Goal: Information Seeking & Learning: Find specific fact

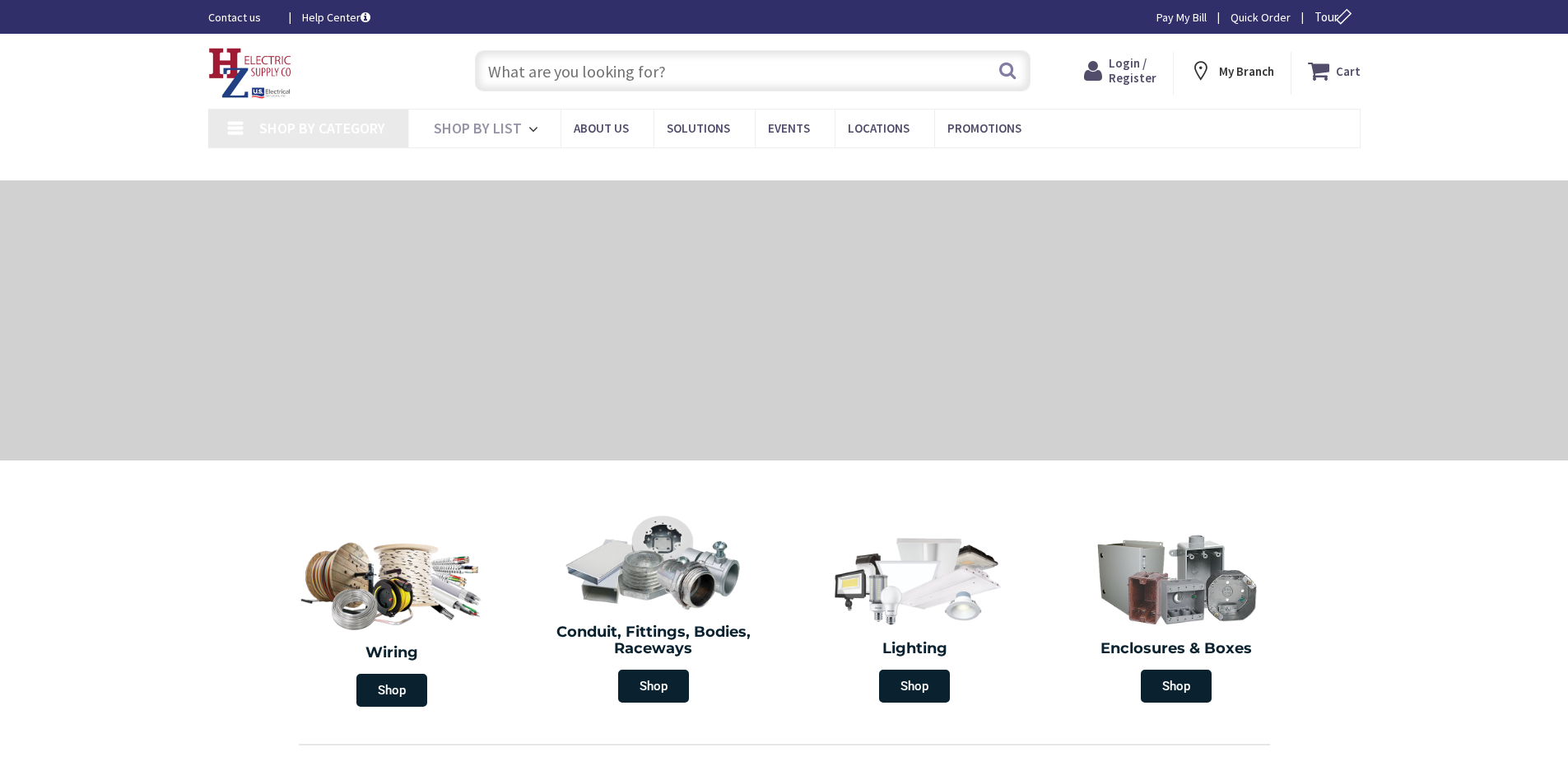
type input "[PERSON_NAME] Rd, [GEOGRAPHIC_DATA], [GEOGRAPHIC_DATA]"
click at [895, 66] on input "text" at bounding box center [753, 70] width 556 height 41
paste input "WAL URD 2-2-2-4 DYKE 1000' REEL"
type input "WAL URD 2-2-2-4 DYKE 1000' REEL"
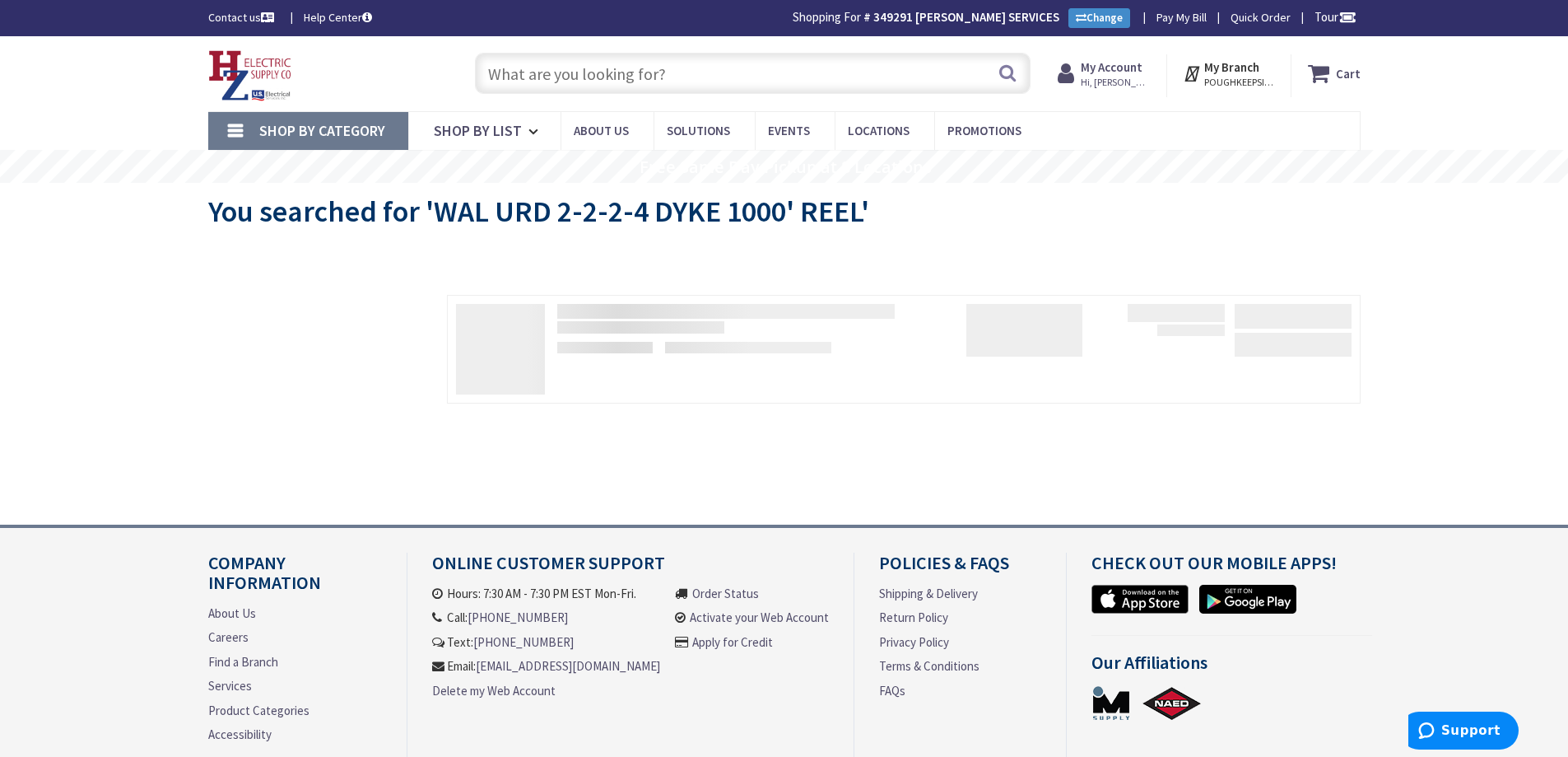
click at [867, 59] on input "text" at bounding box center [753, 73] width 556 height 41
paste input "WAL URD 2-2-2-4 DYKE 1000' REEL"
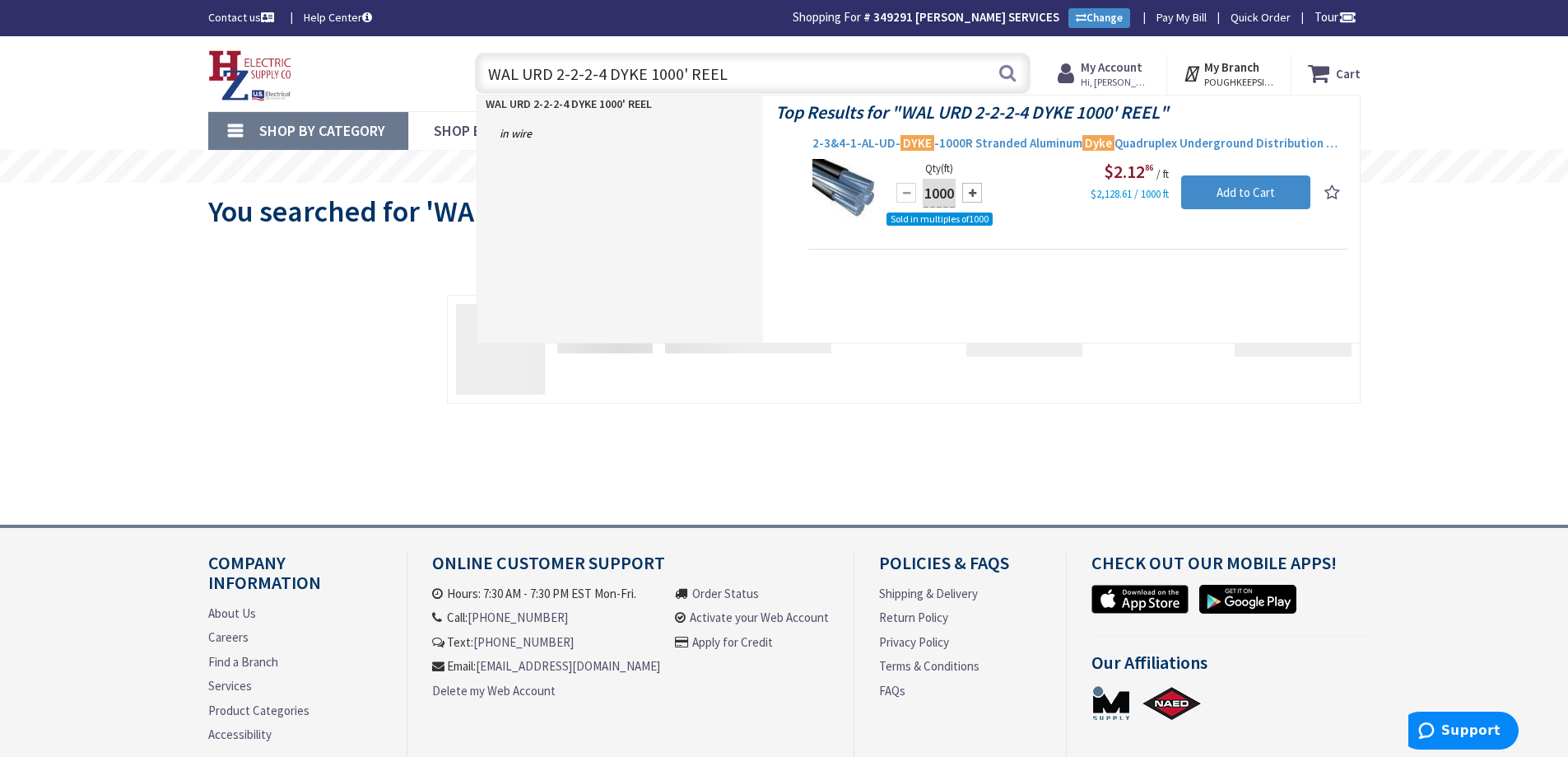
type input "WAL URD 2-2-2-4 DYKE 1000' REEL"
click at [962, 144] on span "2-3&4-1-AL-UD- DYKE -1000R Stranded Aluminum Dyke Quadruplex Underground Distri…" at bounding box center [1077, 144] width 531 height 16
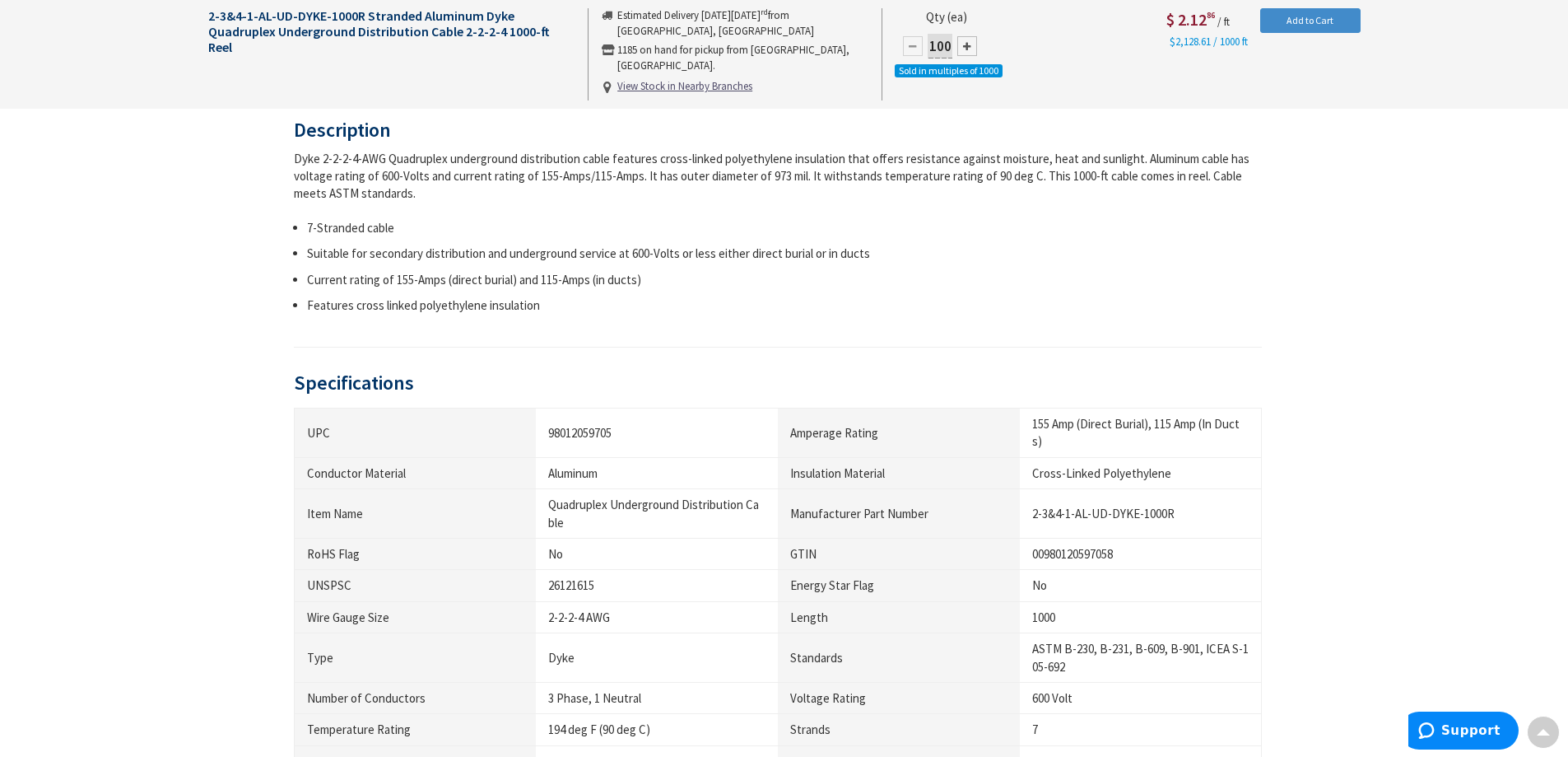
scroll to position [659, 0]
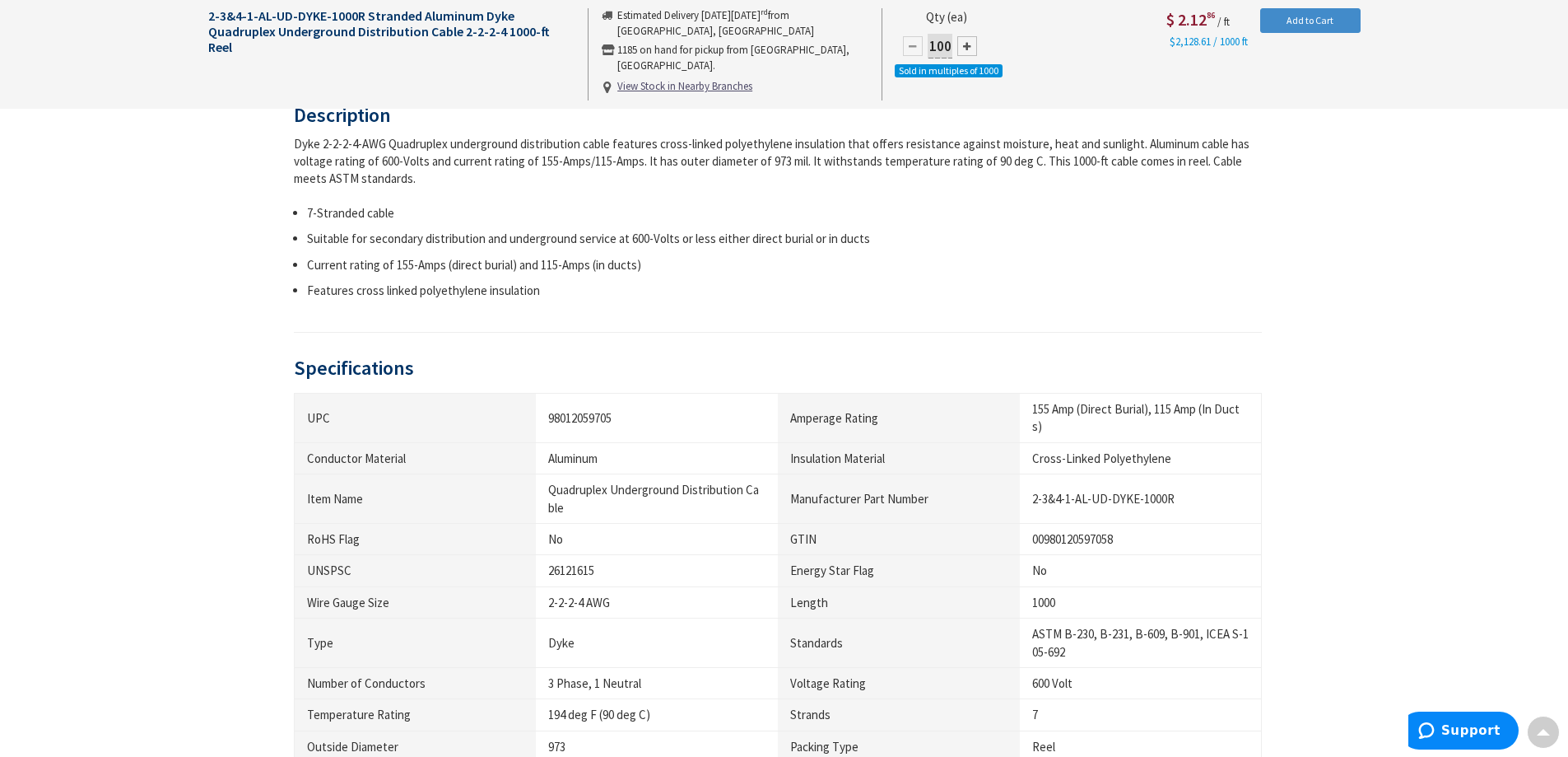
click at [587, 414] on div "98012059705" at bounding box center [657, 418] width 217 height 17
copy div "98012059705"
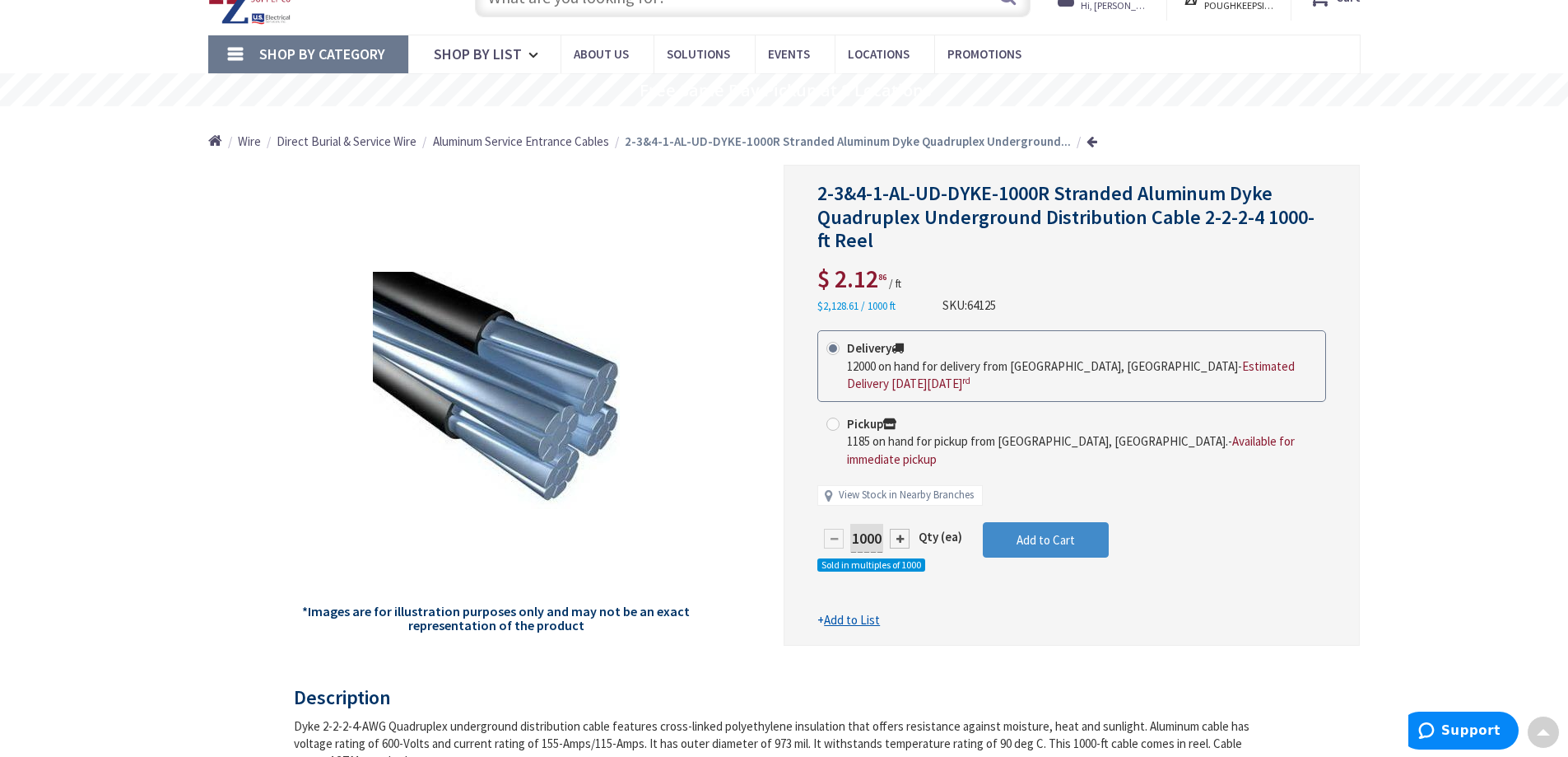
scroll to position [0, 0]
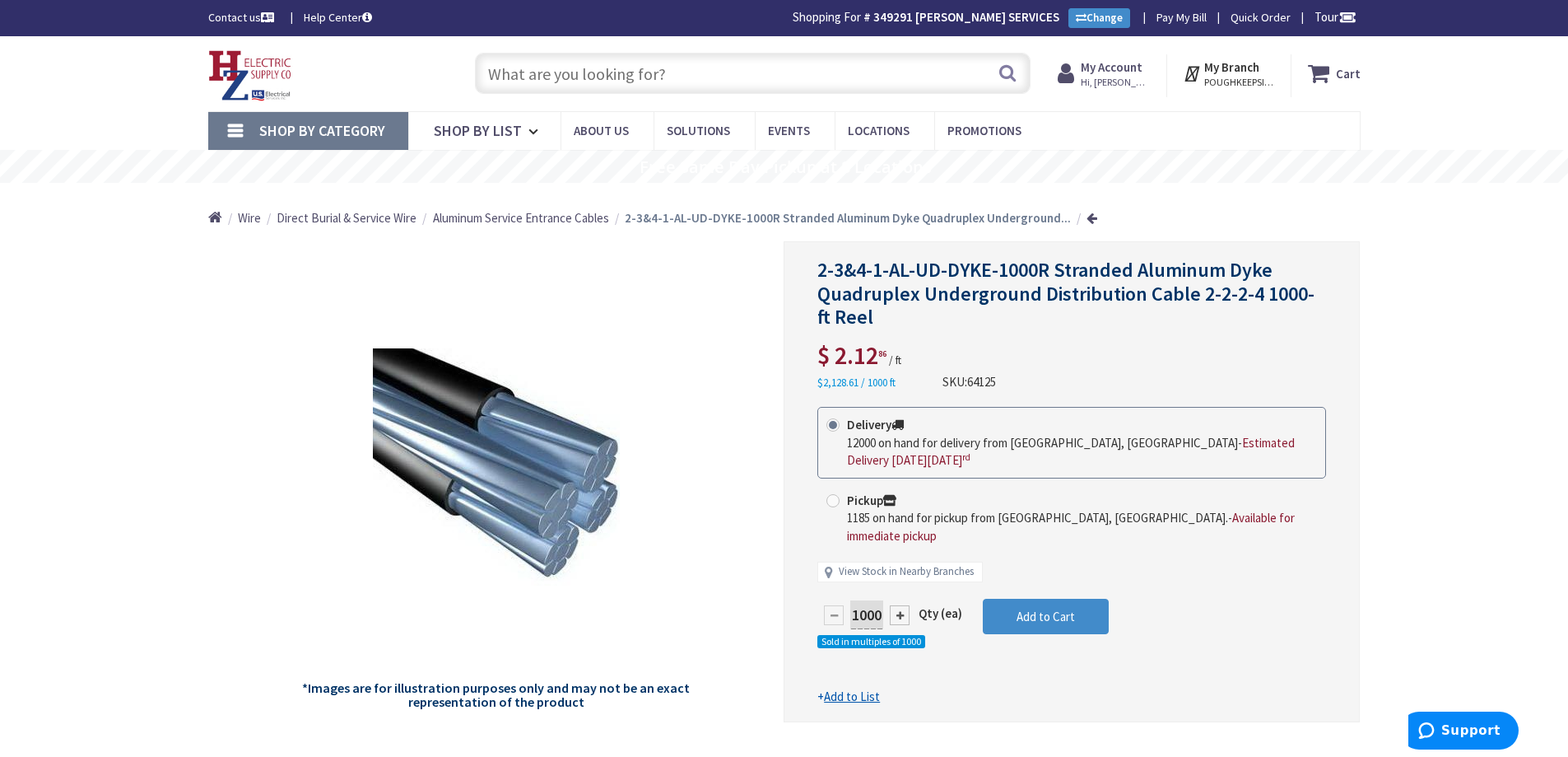
click at [1154, 322] on h1 "2-3&4-1-AL-UD-DYKE-1000R Stranded Aluminum Dyke Quadruplex Underground Distribu…" at bounding box center [1071, 293] width 509 height 70
click at [981, 383] on span "64125" at bounding box center [981, 381] width 29 height 16
drag, startPoint x: 981, startPoint y: 383, endPoint x: 1146, endPoint y: 349, distance: 168.5
click at [991, 380] on span "64125" at bounding box center [981, 381] width 29 height 16
copy span "64125"
